Goal: Find specific page/section

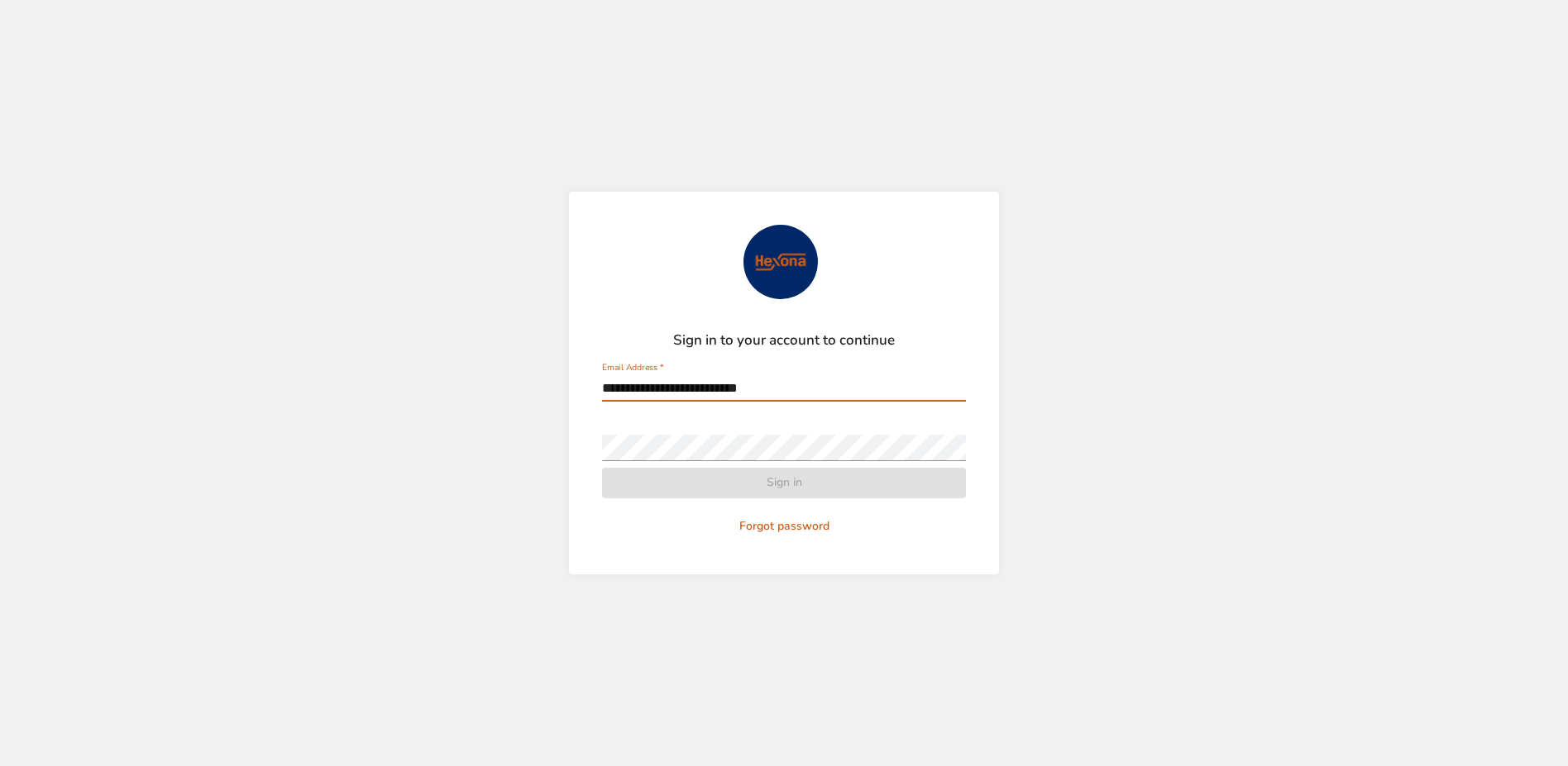
type input "**********"
click at [773, 428] on div "Password   *" at bounding box center [784, 441] width 364 height 40
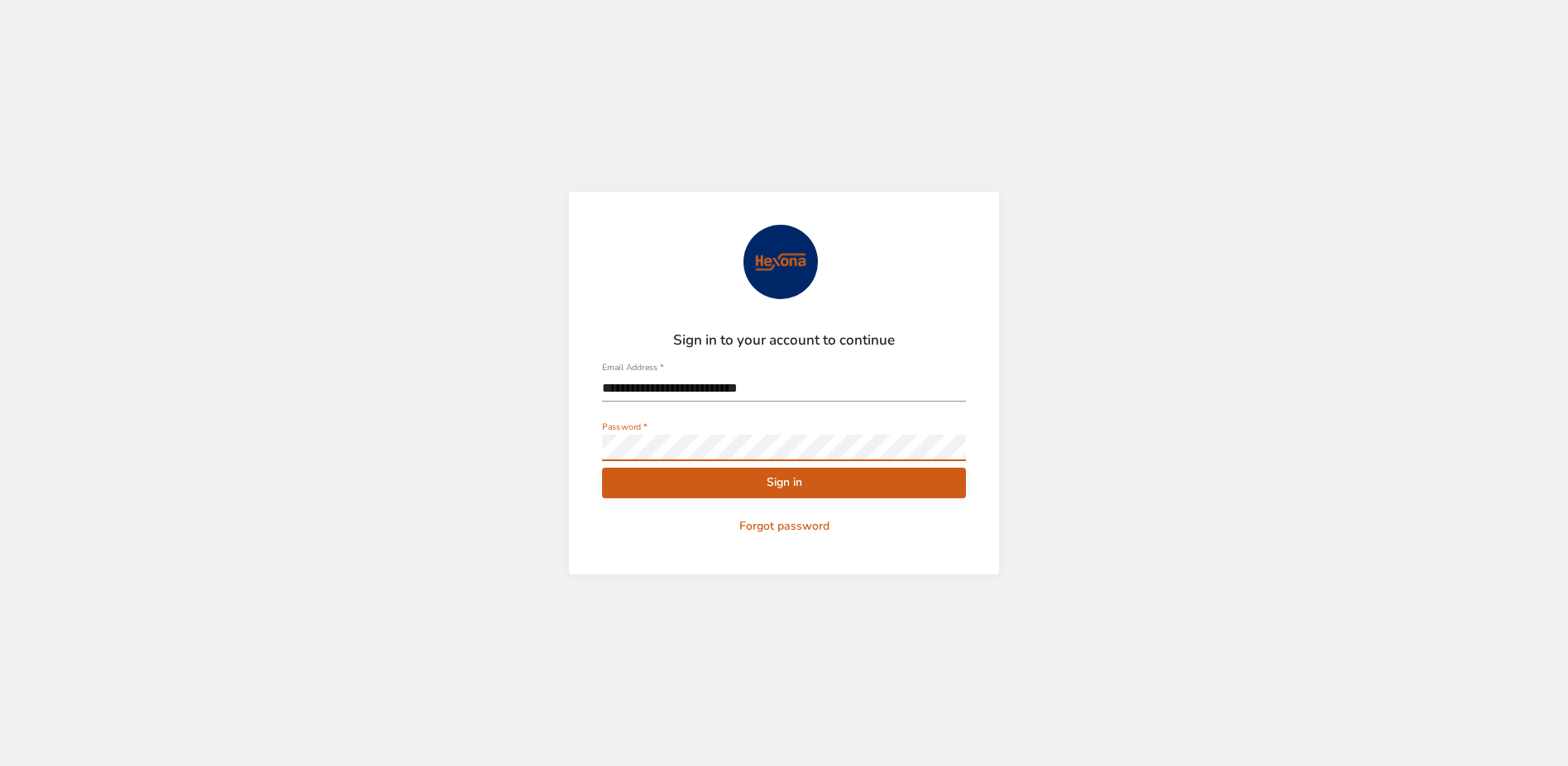
click at [602, 468] on button "Sign in" at bounding box center [784, 483] width 364 height 31
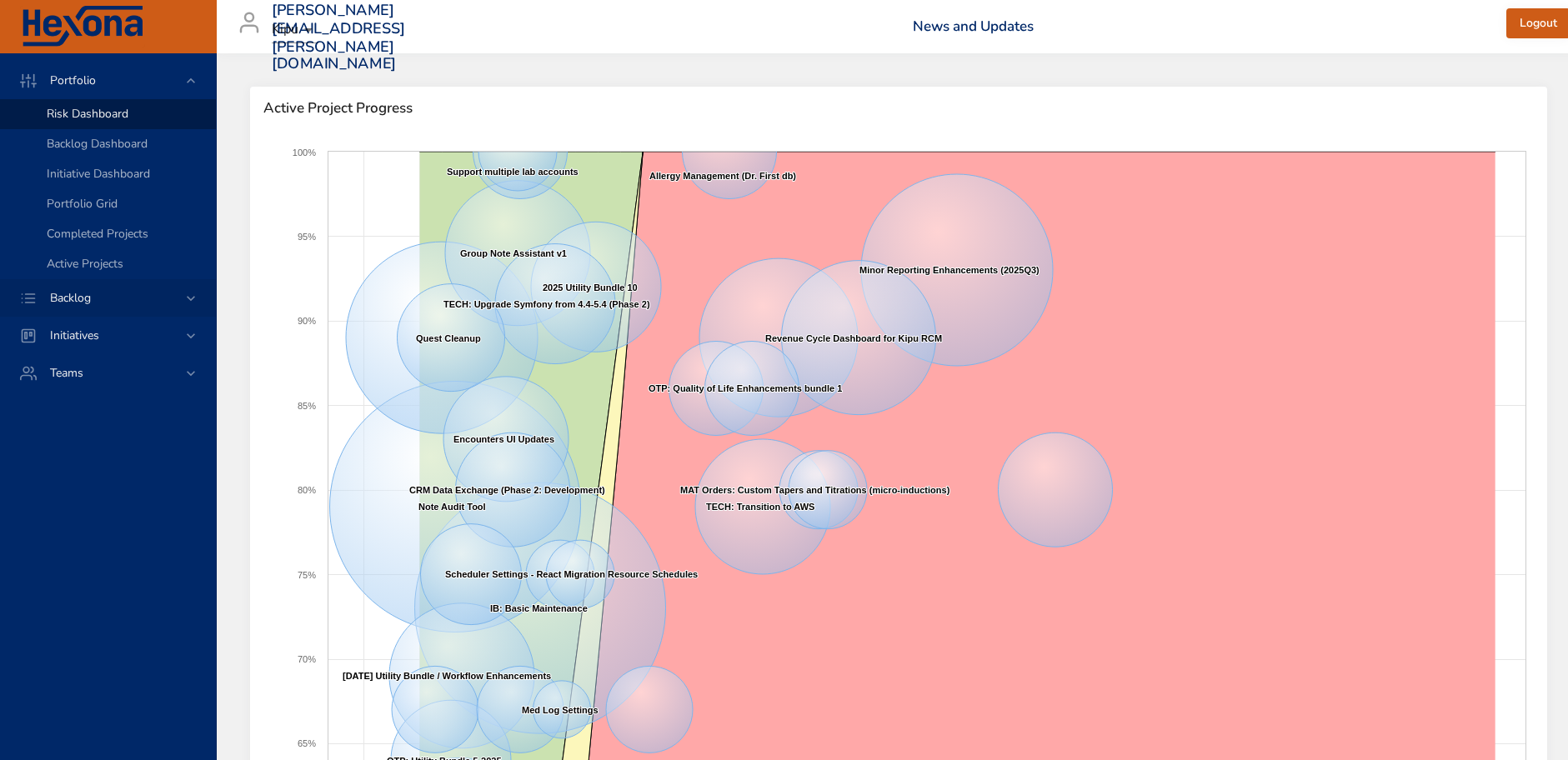
click at [71, 296] on span "Backlog" at bounding box center [70, 298] width 67 height 16
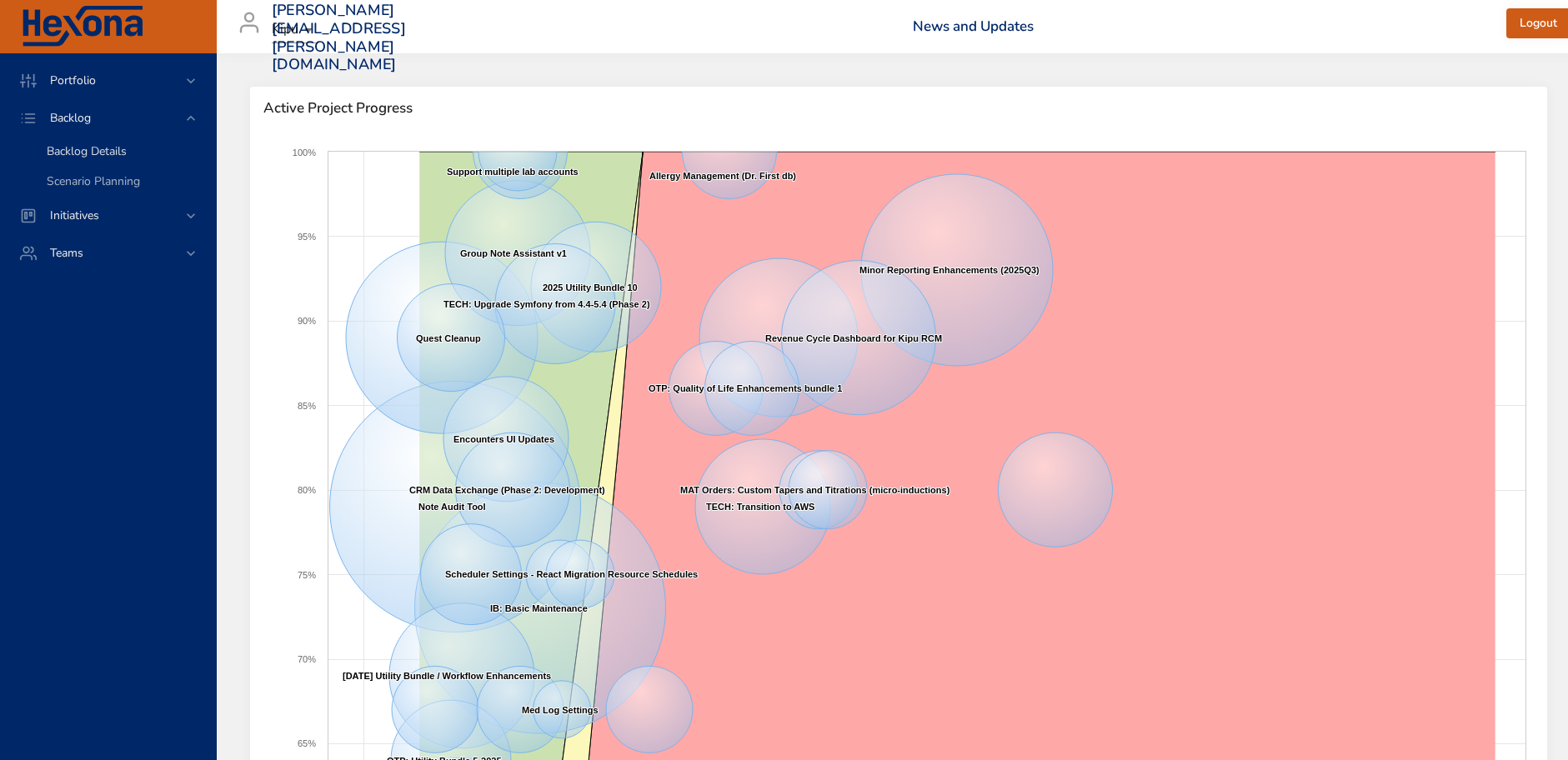
click at [74, 145] on span "Backlog Details" at bounding box center [87, 152] width 80 height 16
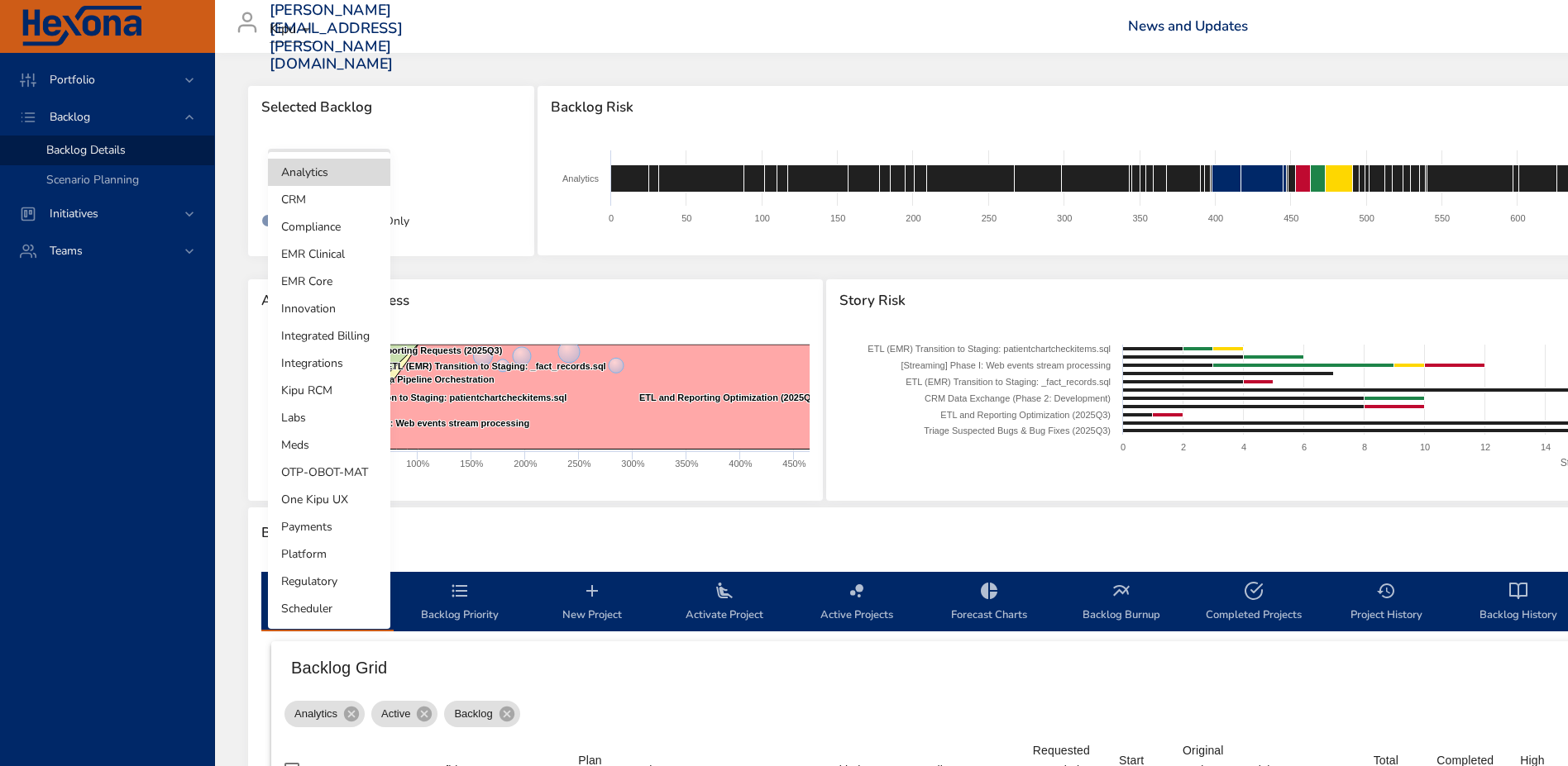
click at [373, 177] on body "Portfolio Backlog Backlog Details Scenario Planning Initiatives Teams [PERSON_N…" at bounding box center [784, 383] width 1568 height 766
click at [327, 365] on li "Integrations" at bounding box center [329, 363] width 122 height 27
